Goal: Task Accomplishment & Management: Use online tool/utility

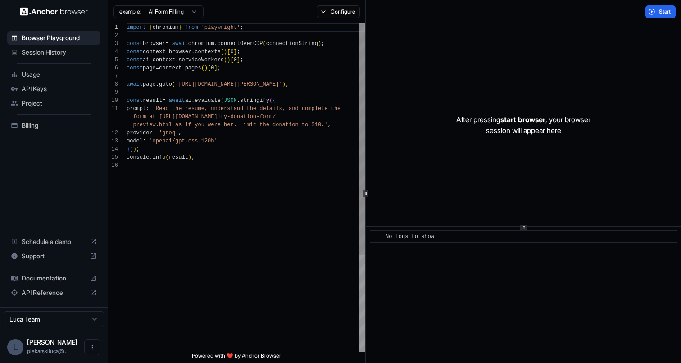
scroll to position [81, 0]
click at [663, 14] on span "Start" at bounding box center [665, 11] width 13 height 7
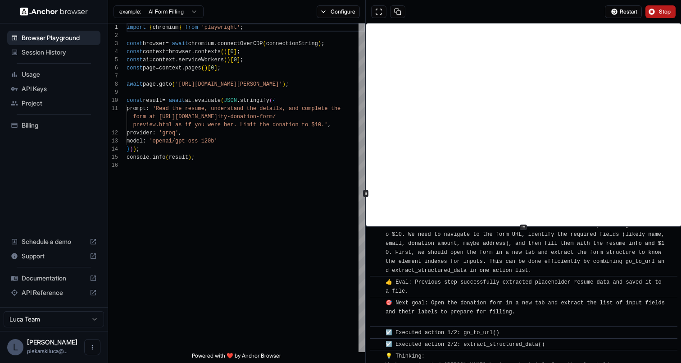
scroll to position [290, 0]
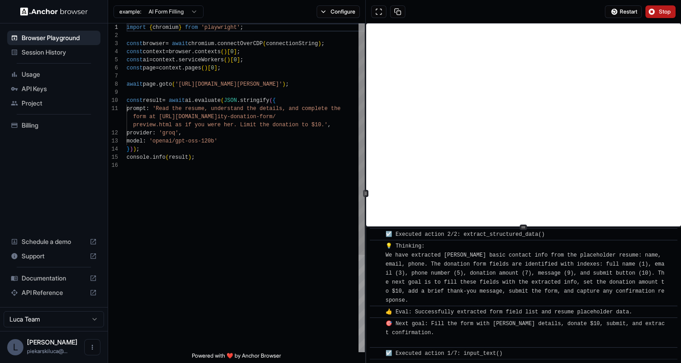
click at [233, 87] on div "import { chromium } from 'playwright' ; const browser = await chromium . connec…" at bounding box center [246, 256] width 238 height 466
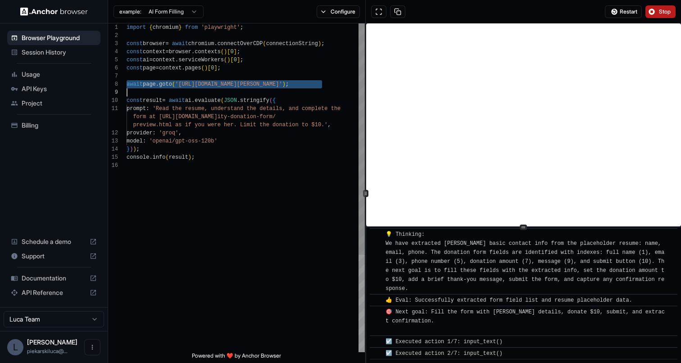
click at [283, 80] on div "import { chromium } from 'playwright' ; const browser = await chromium . connec…" at bounding box center [246, 256] width 238 height 466
click at [305, 83] on div "import { chromium } from 'playwright' ; const browser = await chromium . connec…" at bounding box center [246, 256] width 238 height 466
click at [310, 84] on div "import { chromium } from 'playwright' ; const browser = await chromium . connec…" at bounding box center [246, 256] width 238 height 466
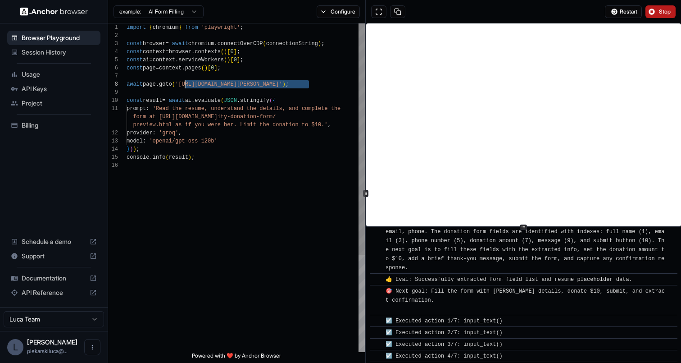
scroll to position [326, 0]
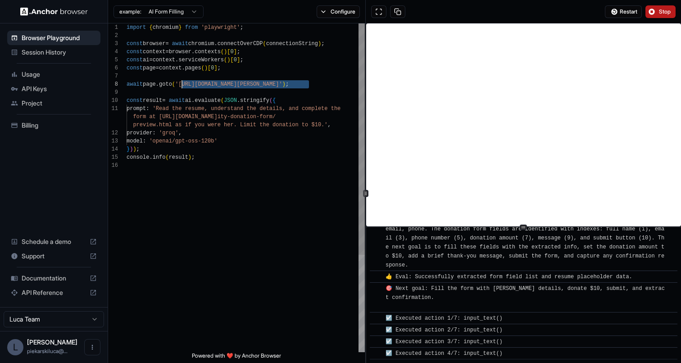
drag, startPoint x: 310, startPoint y: 84, endPoint x: 183, endPoint y: 86, distance: 127.0
click at [183, 86] on div "import { chromium } from 'playwright' ; const browser = await chromium . connec…" at bounding box center [246, 256] width 238 height 466
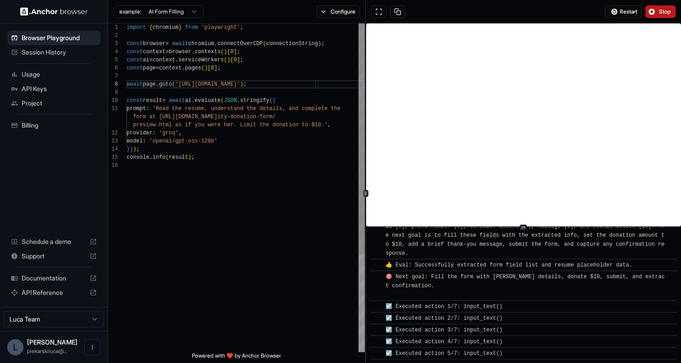
click at [173, 109] on div "import { chromium } from 'playwright' ; const browser = await chromium . connec…" at bounding box center [246, 256] width 238 height 466
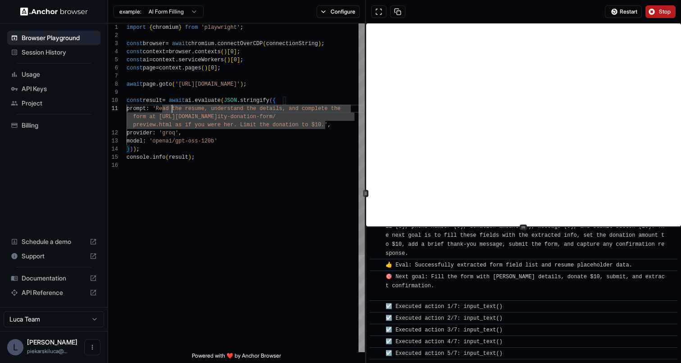
scroll to position [349, 0]
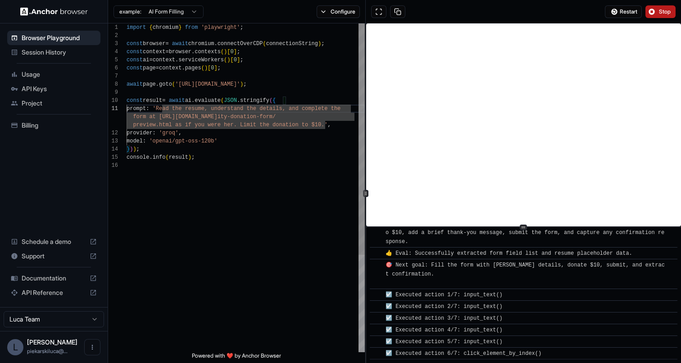
click at [172, 109] on div "import { chromium } from 'playwright' ; const browser = await chromium . connec…" at bounding box center [246, 256] width 238 height 466
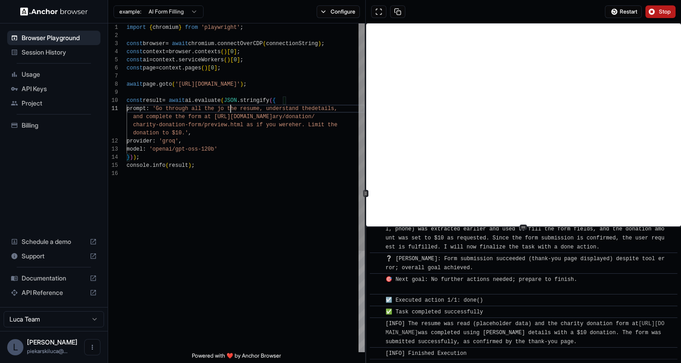
scroll to position [530, 0]
click at [247, 108] on div "import { chromium } from 'playwright' ; const browser = await chromium . connec…" at bounding box center [246, 260] width 238 height 474
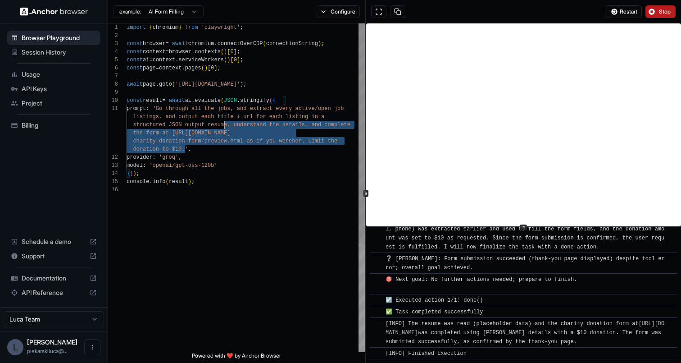
scroll to position [16, 0]
drag, startPoint x: 185, startPoint y: 150, endPoint x: 236, endPoint y: 125, distance: 56.4
click at [236, 125] on div "import { chromium } from 'playwright' ; const browser = await chromium . connec…" at bounding box center [246, 268] width 238 height 490
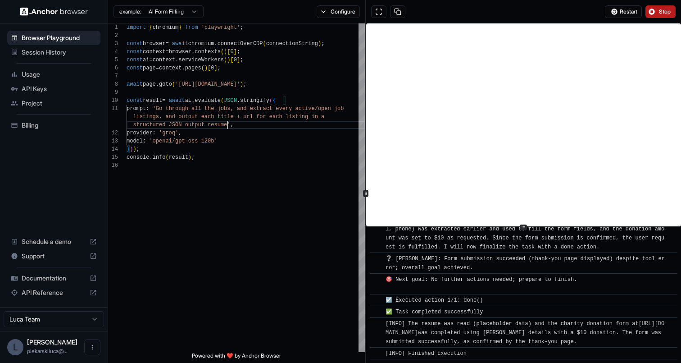
click at [666, 13] on span "Stop" at bounding box center [665, 11] width 13 height 7
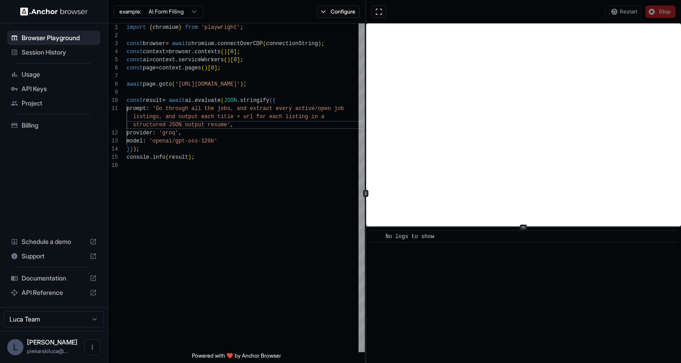
scroll to position [0, 0]
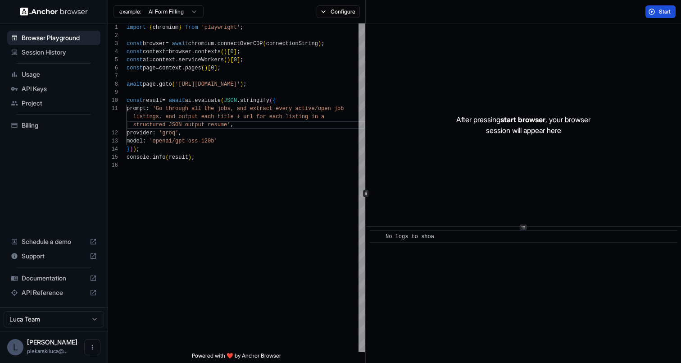
click at [666, 13] on span "Start" at bounding box center [665, 11] width 13 height 7
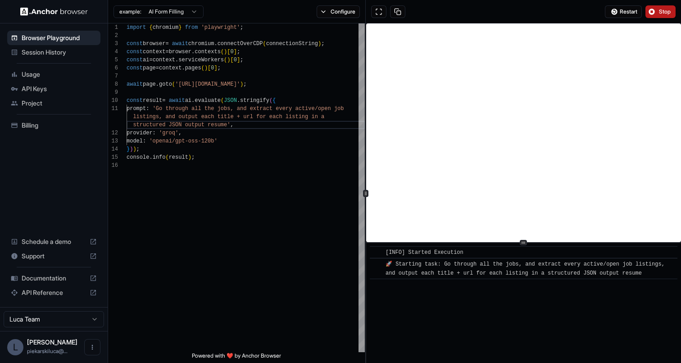
click at [537, 243] on div at bounding box center [523, 242] width 315 height 0
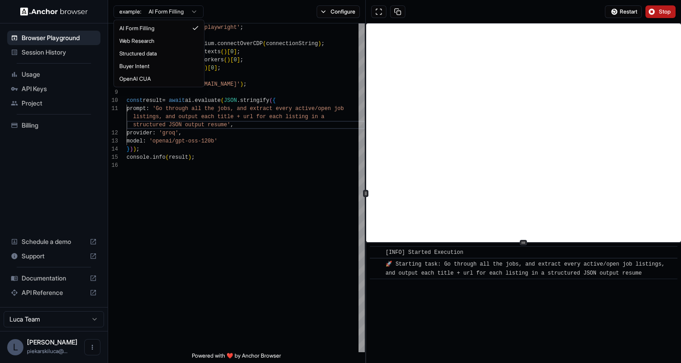
click at [182, 15] on html "Browser Playground Session History Usage API Keys Project Billing Schedule a de…" at bounding box center [340, 181] width 681 height 363
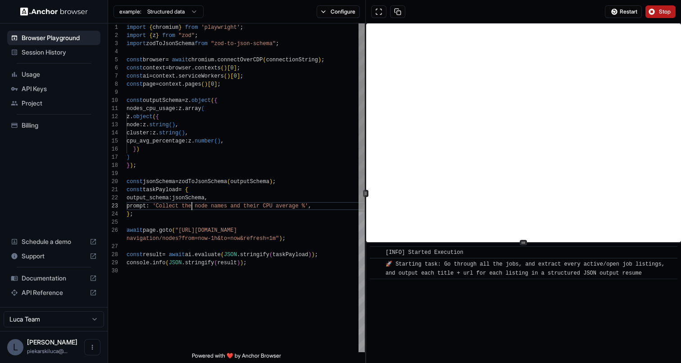
scroll to position [16, 0]
click at [190, 206] on div "import { chromium } from 'playwright' ; import { z } from "zod" ; import zodToJ…" at bounding box center [246, 308] width 238 height 571
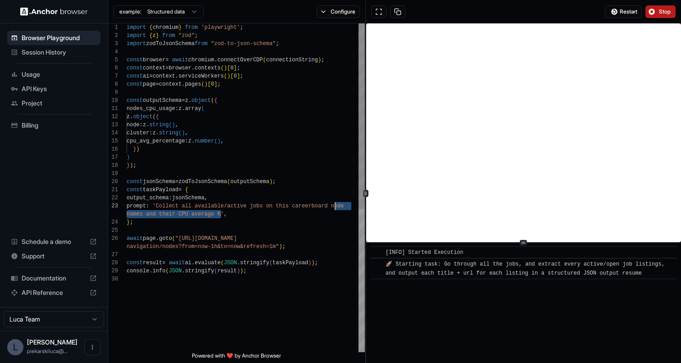
drag, startPoint x: 221, startPoint y: 215, endPoint x: 336, endPoint y: 206, distance: 115.2
click at [336, 206] on div "import { chromium } from 'playwright' ; import { z } from "zod" ; import zodToJ…" at bounding box center [246, 313] width 238 height 580
click at [155, 206] on div "import { chromium } from 'playwright' ; import { z } from "zod" ; import zodToJ…" at bounding box center [246, 313] width 238 height 580
click at [215, 214] on div "import { chromium } from 'playwright' ; import { z } from "zod" ; import zodToJ…" at bounding box center [246, 313] width 238 height 580
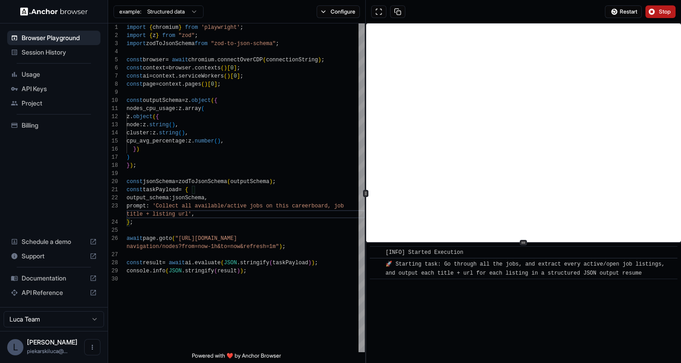
click at [666, 14] on span "Stop" at bounding box center [665, 11] width 13 height 7
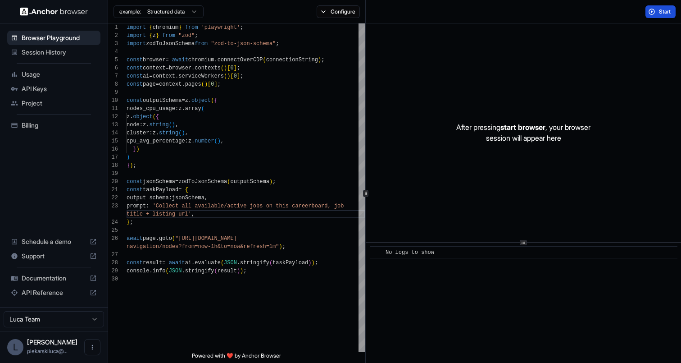
click at [667, 14] on span "Start" at bounding box center [665, 11] width 13 height 7
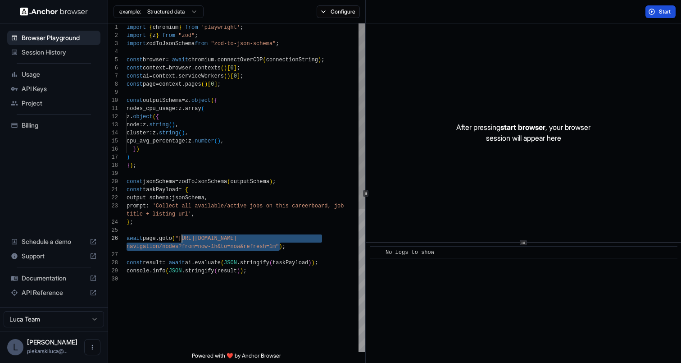
drag, startPoint x: 278, startPoint y: 247, endPoint x: 181, endPoint y: 238, distance: 96.8
click at [181, 238] on div "import { chromium } from 'playwright' ; import { z } from "zod" ; import zodToJ…" at bounding box center [246, 313] width 238 height 580
click at [213, 253] on div "import { chromium } from 'playwright' ; import { z } from "zod" ; import zodToJ…" at bounding box center [246, 313] width 238 height 580
drag, startPoint x: 277, startPoint y: 248, endPoint x: 182, endPoint y: 238, distance: 95.5
click at [182, 238] on div "import { chromium } from 'playwright' ; import { z } from "zod" ; import zodToJ…" at bounding box center [246, 313] width 238 height 580
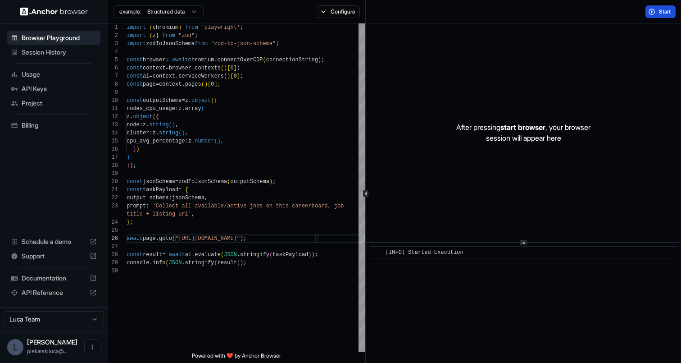
click at [659, 8] on span "Start" at bounding box center [665, 11] width 13 height 7
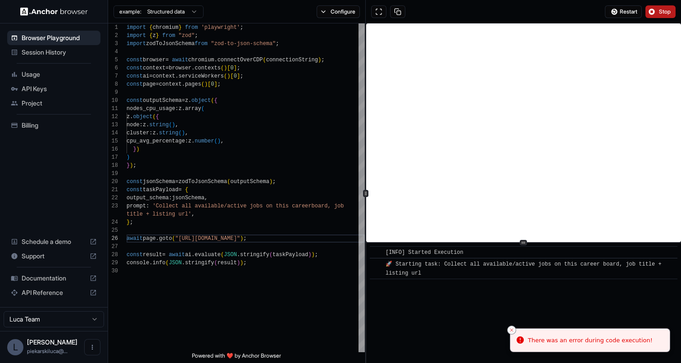
click at [511, 330] on icon "Close toast" at bounding box center [511, 329] width 5 height 5
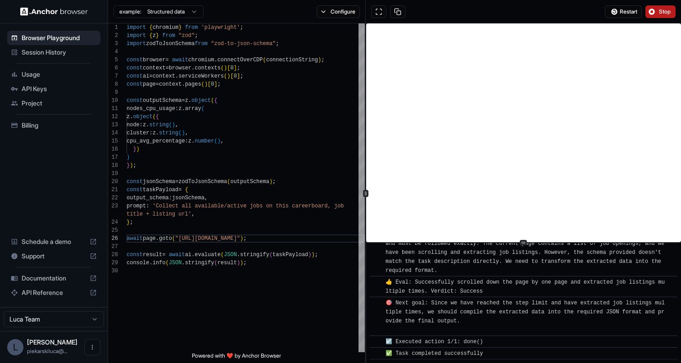
scroll to position [10958, 0]
click at [489, 353] on div "✅ Task completed successfully" at bounding box center [526, 353] width 282 height 9
click at [663, 6] on button "Stop" at bounding box center [660, 11] width 30 height 13
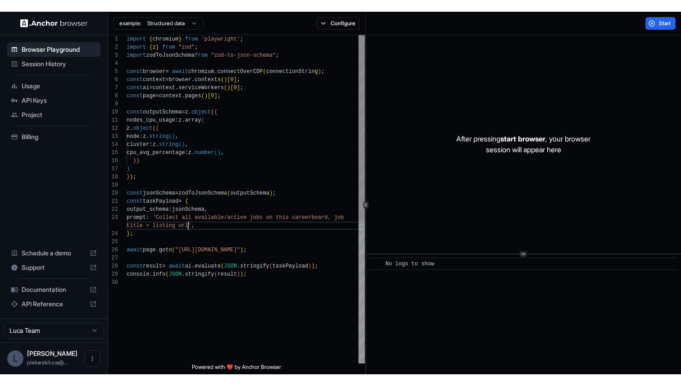
scroll to position [24, 0]
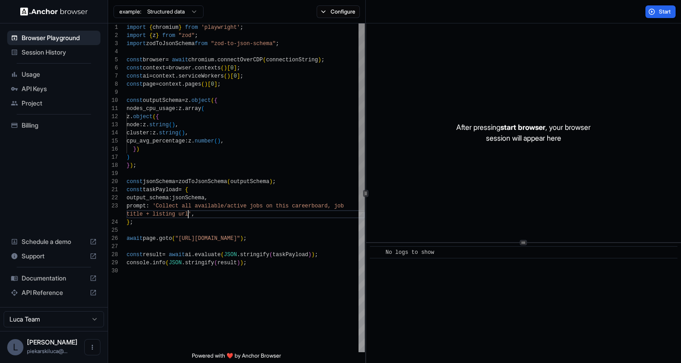
click at [189, 215] on div "import { chromium } from 'playwright' ; import { z } from "zod" ; import zodToJ…" at bounding box center [246, 308] width 238 height 571
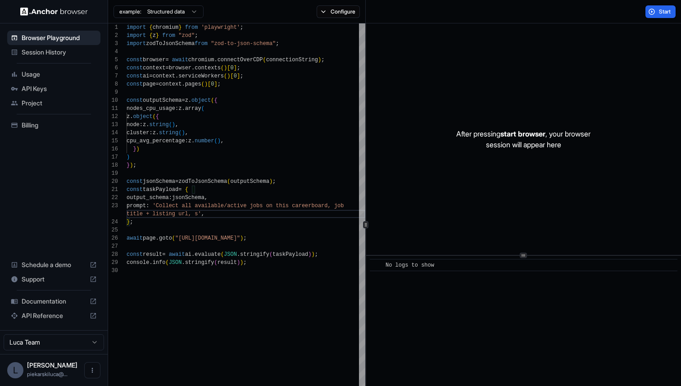
click at [524, 256] on div "After pressing start browser , your browser session will appear here ​ No logs …" at bounding box center [523, 224] width 315 height 402
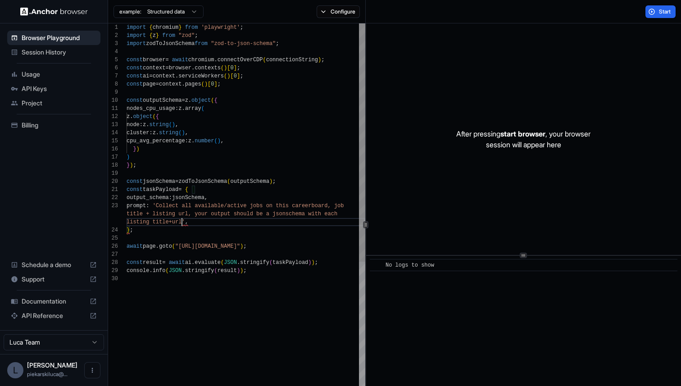
scroll to position [32, 0]
type textarea "**********"
click at [663, 17] on button "Start" at bounding box center [660, 11] width 30 height 13
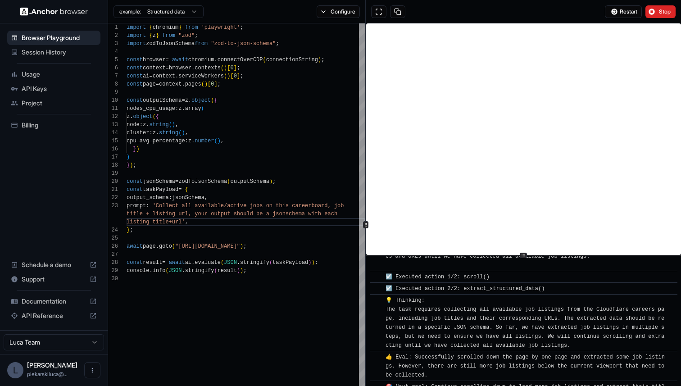
scroll to position [401, 0]
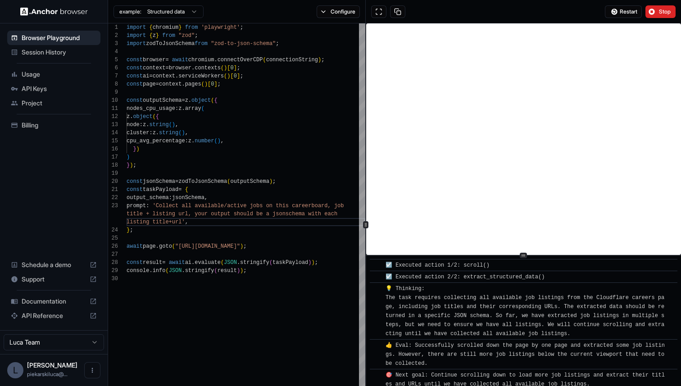
click at [39, 75] on span "Usage" at bounding box center [59, 74] width 75 height 9
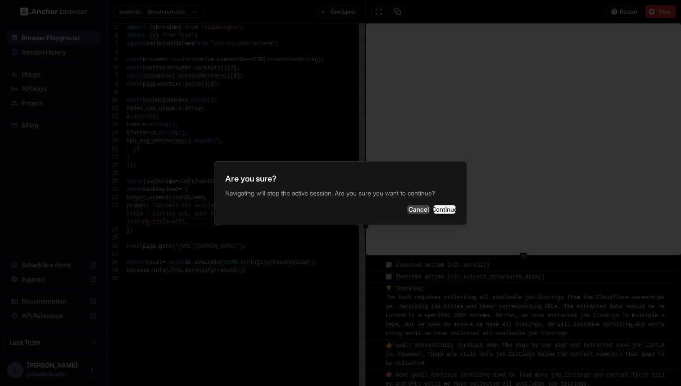
click at [407, 211] on button "Cancel" at bounding box center [418, 209] width 23 height 9
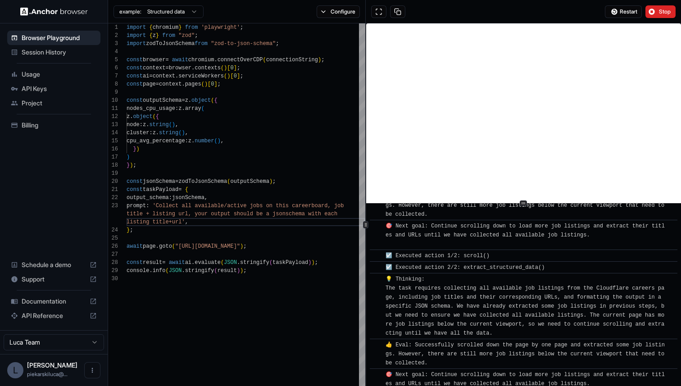
scroll to position [499, 0]
click at [528, 207] on div "​ [INFO] Started Execution ​ 🚀 Starting task: Collect all available/active jobs…" at bounding box center [523, 224] width 315 height 402
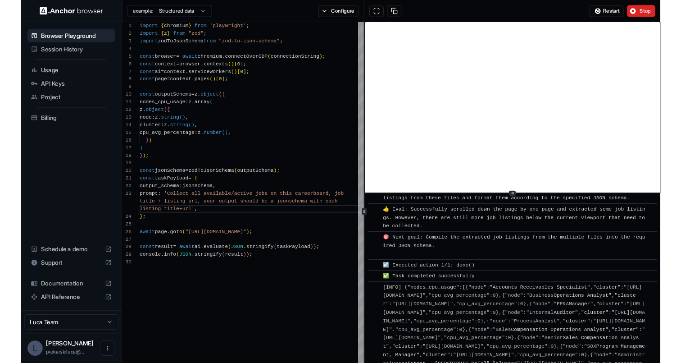
scroll to position [23467, 0]
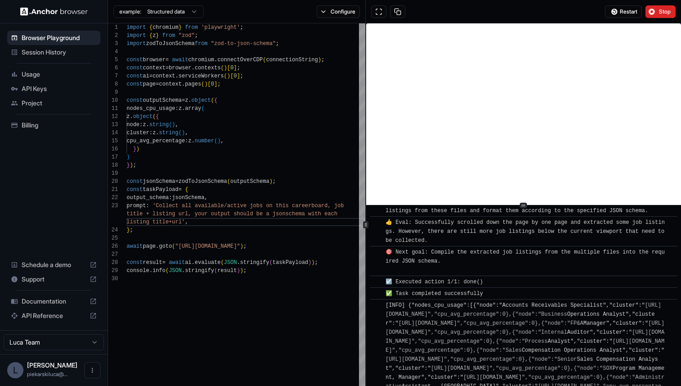
click at [517, 301] on div "[INFO] {"nodes_cpu_usage":[{"node":"Accounts Receivables Specialist","cluster":…" at bounding box center [526, 355] width 282 height 108
drag, startPoint x: 384, startPoint y: 253, endPoint x: 496, endPoint y: 363, distance: 157.3
click at [496, 362] on div "​ [INFO] {"nodes_cpu_usage":[{"node":"Accounts Receivables Specialist","cluster…" at bounding box center [524, 354] width 308 height 111
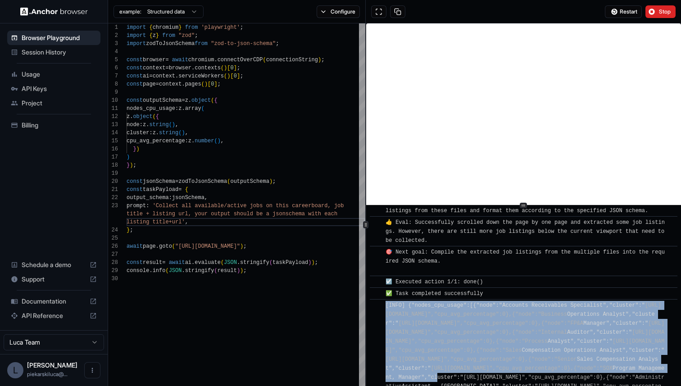
click at [496, 362] on div "[INFO] {"nodes_cpu_usage":[{"node":"Accounts Receivables Specialist","cluster":…" at bounding box center [526, 355] width 282 height 108
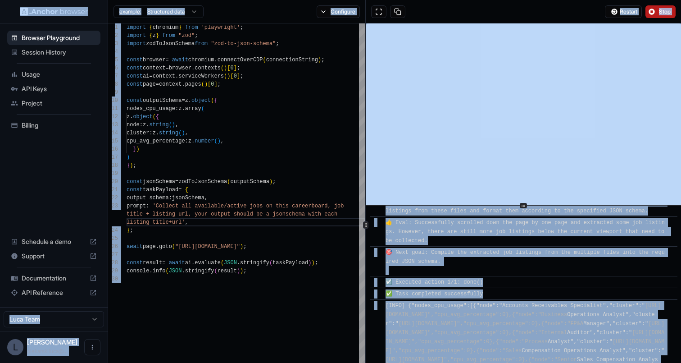
click at [660, 12] on span "Stop" at bounding box center [665, 11] width 13 height 7
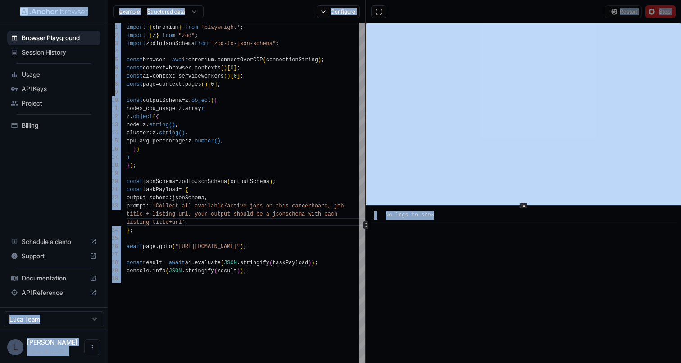
scroll to position [0, 0]
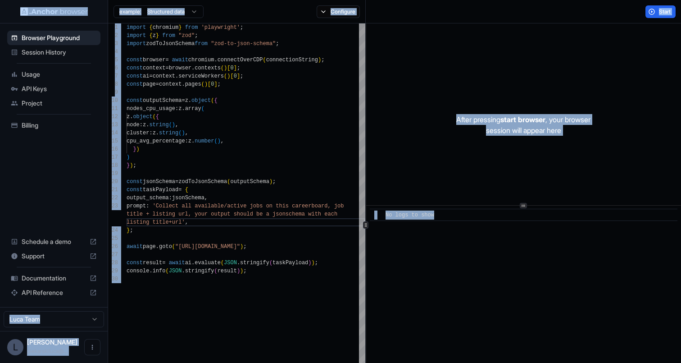
click at [52, 292] on span "API Reference" at bounding box center [54, 292] width 64 height 9
click at [23, 91] on span "API Keys" at bounding box center [59, 88] width 75 height 9
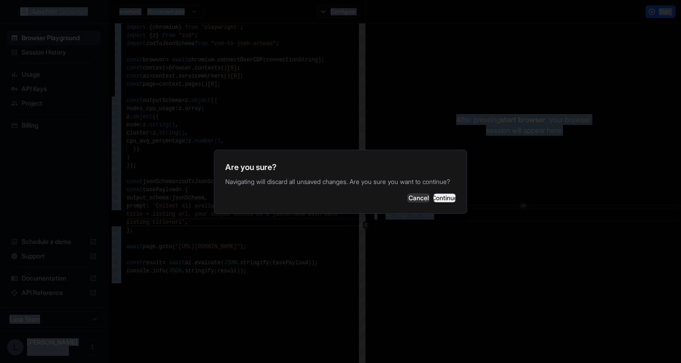
click at [444, 202] on button "Continue" at bounding box center [444, 197] width 23 height 9
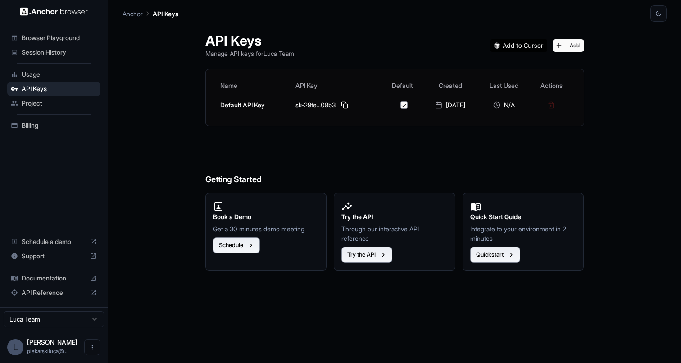
click at [425, 141] on h6 "Getting Started" at bounding box center [394, 161] width 379 height 49
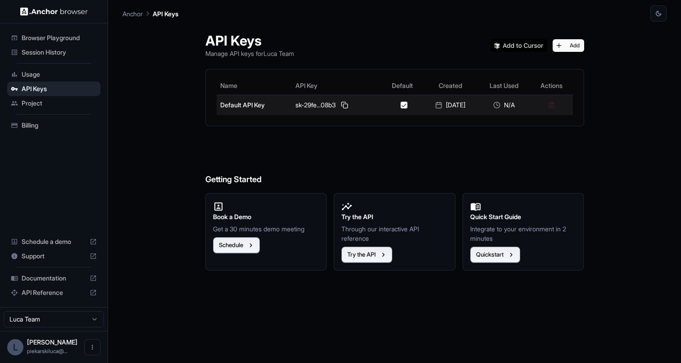
click at [400, 105] on button "button" at bounding box center [403, 104] width 7 height 7
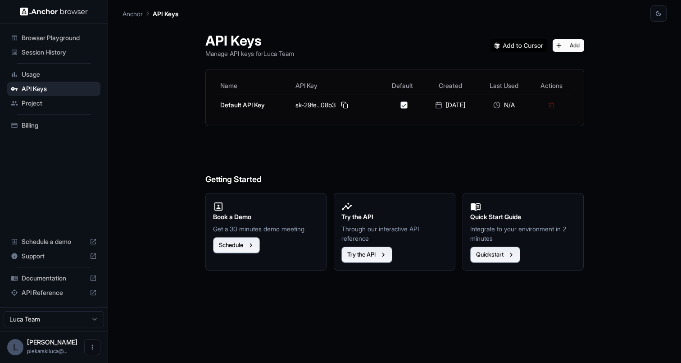
click at [456, 48] on div "API Keys Manage API keys for Luca Team Add" at bounding box center [394, 45] width 379 height 26
click at [581, 46] on button "Add" at bounding box center [569, 45] width 32 height 13
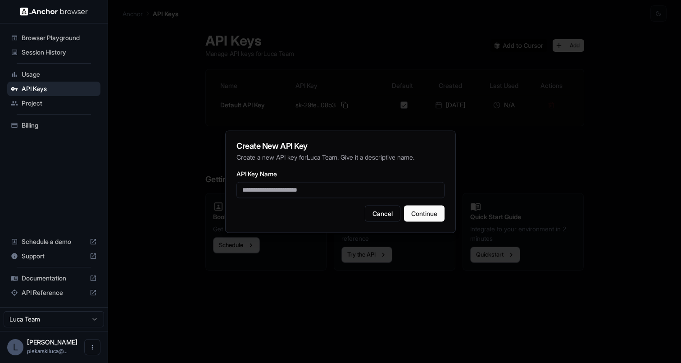
click at [372, 66] on div at bounding box center [340, 181] width 681 height 363
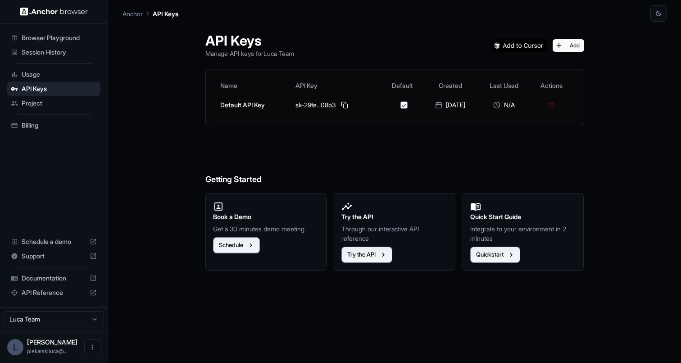
click at [36, 101] on span "Project" at bounding box center [59, 103] width 75 height 9
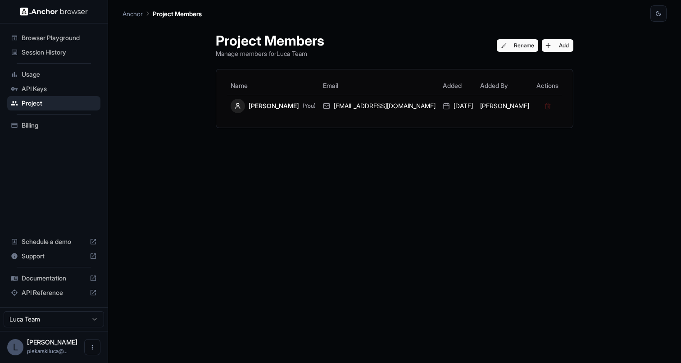
click at [41, 73] on span "Usage" at bounding box center [59, 74] width 75 height 9
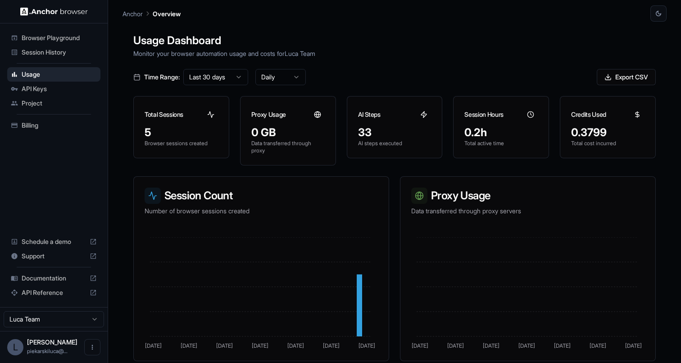
click at [277, 74] on html "Browser Playground Session History Usage API Keys Project Billing Schedule a de…" at bounding box center [340, 181] width 681 height 363
click at [342, 64] on html "Browser Playground Session History Usage API Keys Project Billing Schedule a de…" at bounding box center [340, 181] width 681 height 363
click at [598, 132] on div "0.3799" at bounding box center [607, 132] width 73 height 14
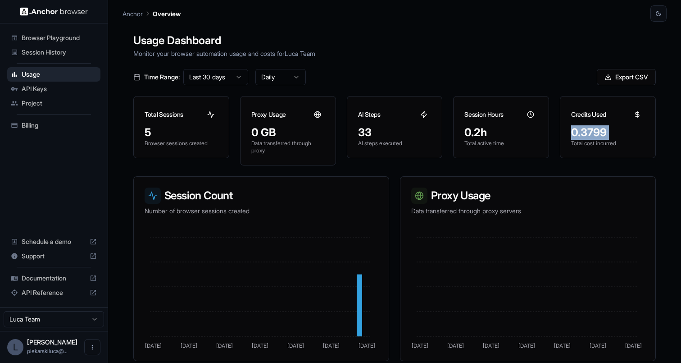
click at [625, 127] on div "0.3799" at bounding box center [607, 132] width 73 height 14
click at [36, 129] on span "Billing" at bounding box center [59, 125] width 75 height 9
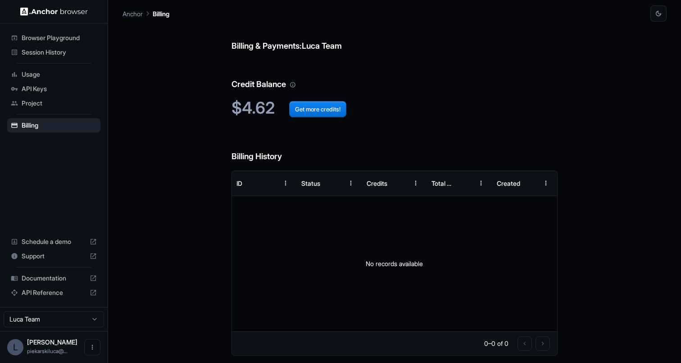
click at [32, 77] on span "Usage" at bounding box center [59, 74] width 75 height 9
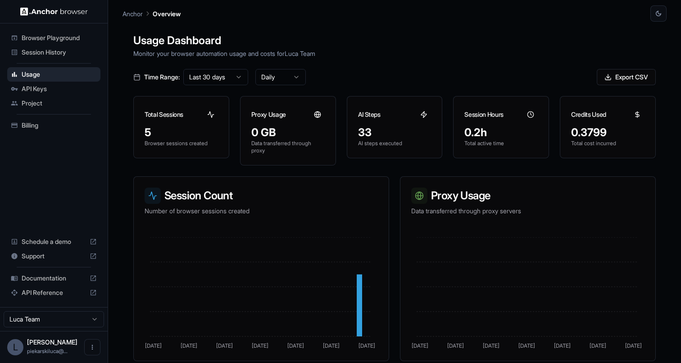
click at [24, 122] on span "Billing" at bounding box center [59, 125] width 75 height 9
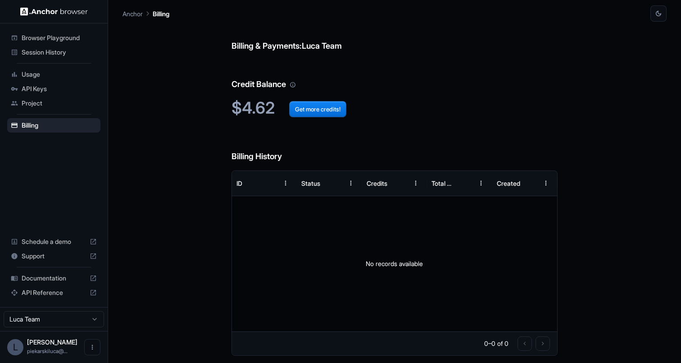
drag, startPoint x: 29, startPoint y: 79, endPoint x: 29, endPoint y: 86, distance: 6.3
click at [29, 79] on div "Usage" at bounding box center [53, 74] width 93 height 14
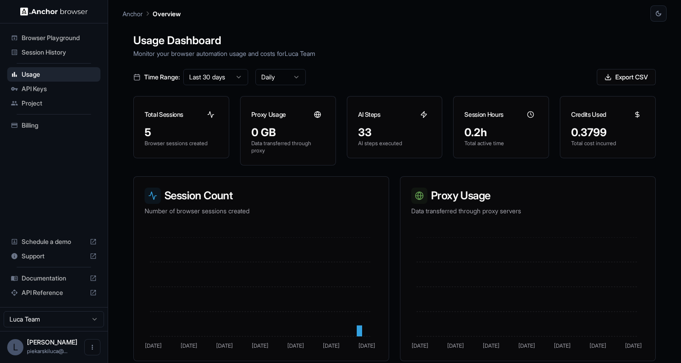
click at [29, 87] on span "API Keys" at bounding box center [59, 88] width 75 height 9
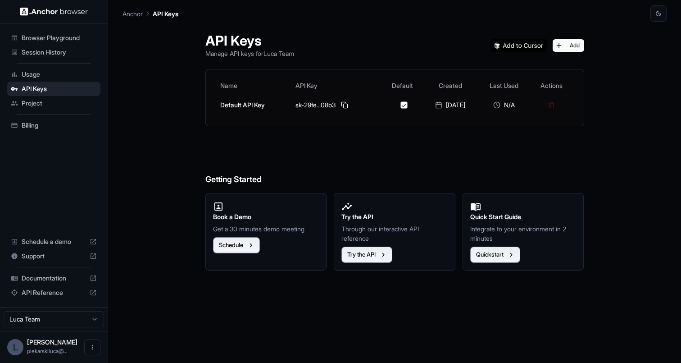
click at [30, 104] on span "Project" at bounding box center [59, 103] width 75 height 9
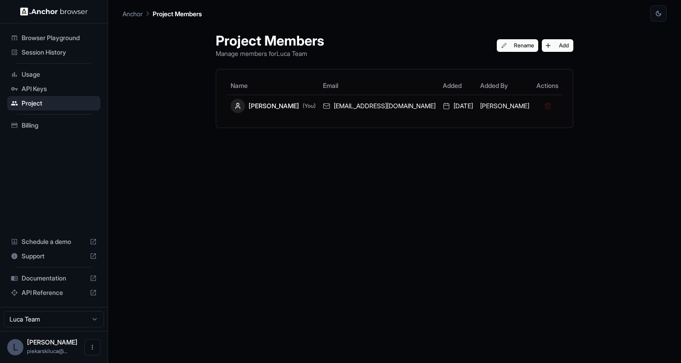
click at [33, 128] on span "Billing" at bounding box center [59, 125] width 75 height 9
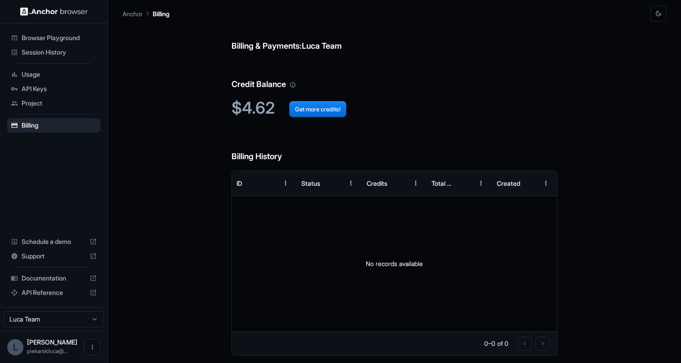
click at [657, 14] on icon "button" at bounding box center [658, 13] width 7 height 7
click at [645, 46] on li "Light" at bounding box center [647, 49] width 28 height 15
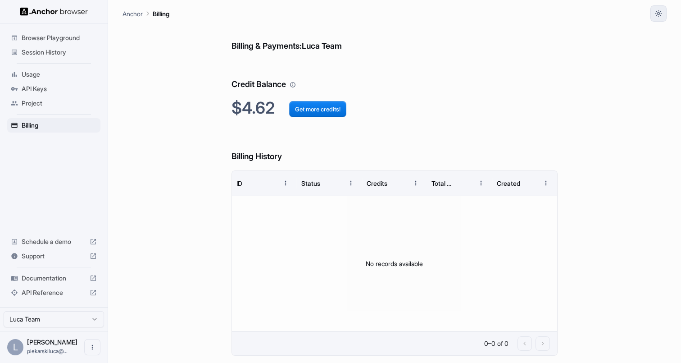
click at [656, 14] on icon "button" at bounding box center [658, 13] width 7 height 7
click at [647, 37] on li "System" at bounding box center [647, 34] width 28 height 15
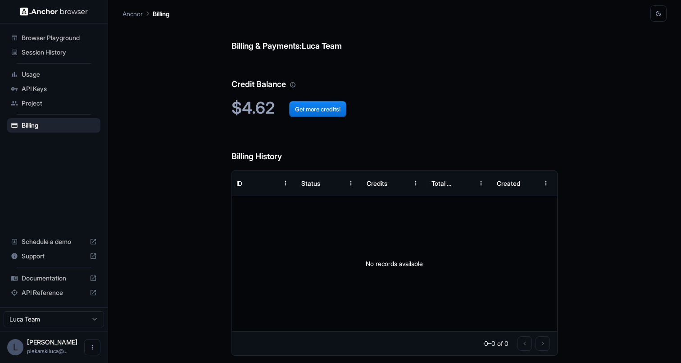
click at [659, 20] on button "button" at bounding box center [658, 13] width 16 height 16
click at [650, 66] on li "Dark" at bounding box center [647, 64] width 28 height 15
click at [537, 78] on h6 "Credit Balance" at bounding box center [394, 75] width 327 height 31
